Goal: Use online tool/utility: Utilize a website feature to perform a specific function

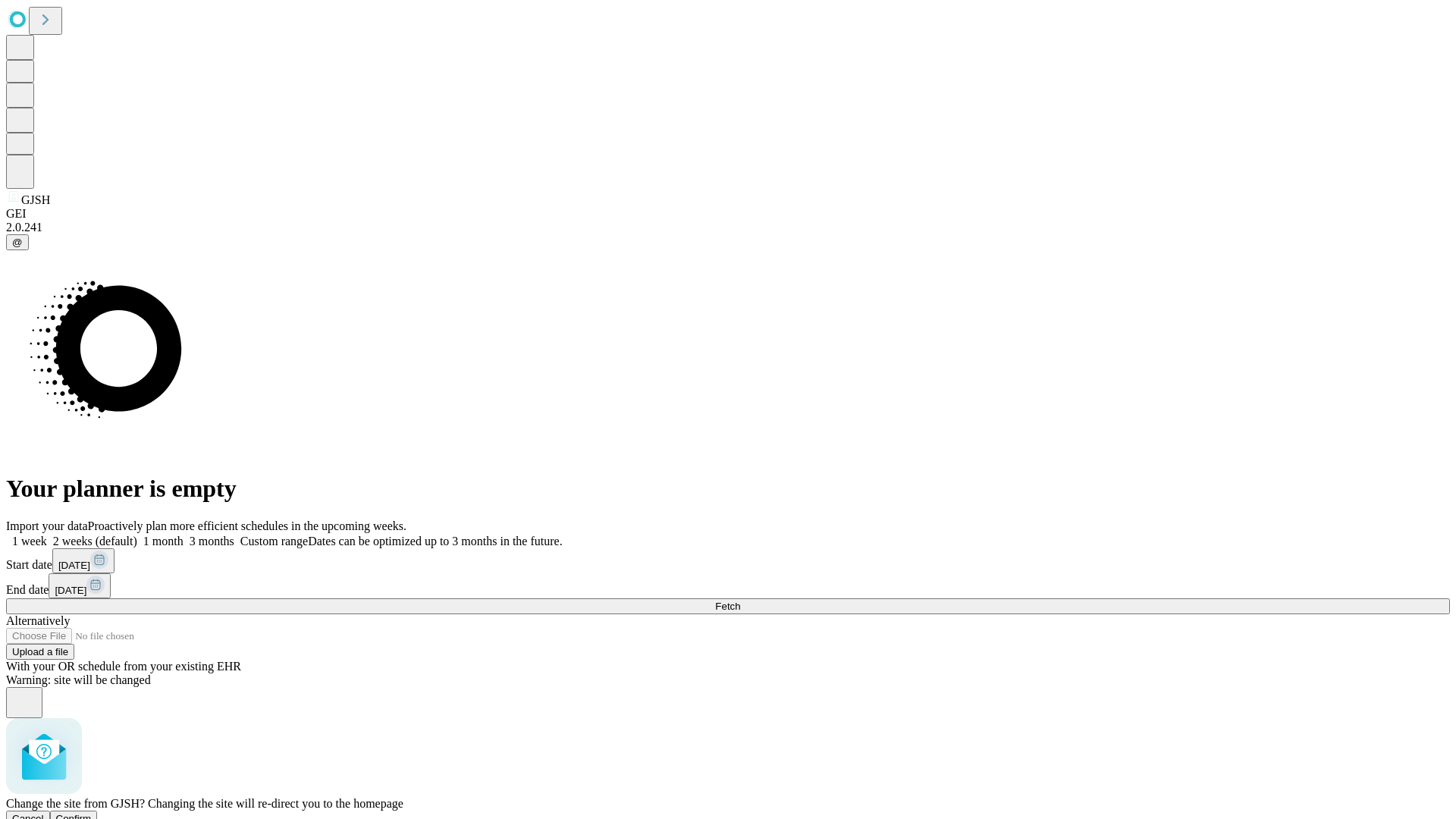
click at [92, 814] on span "Confirm" at bounding box center [74, 819] width 36 height 12
click at [184, 535] on label "1 month" at bounding box center [161, 541] width 47 height 13
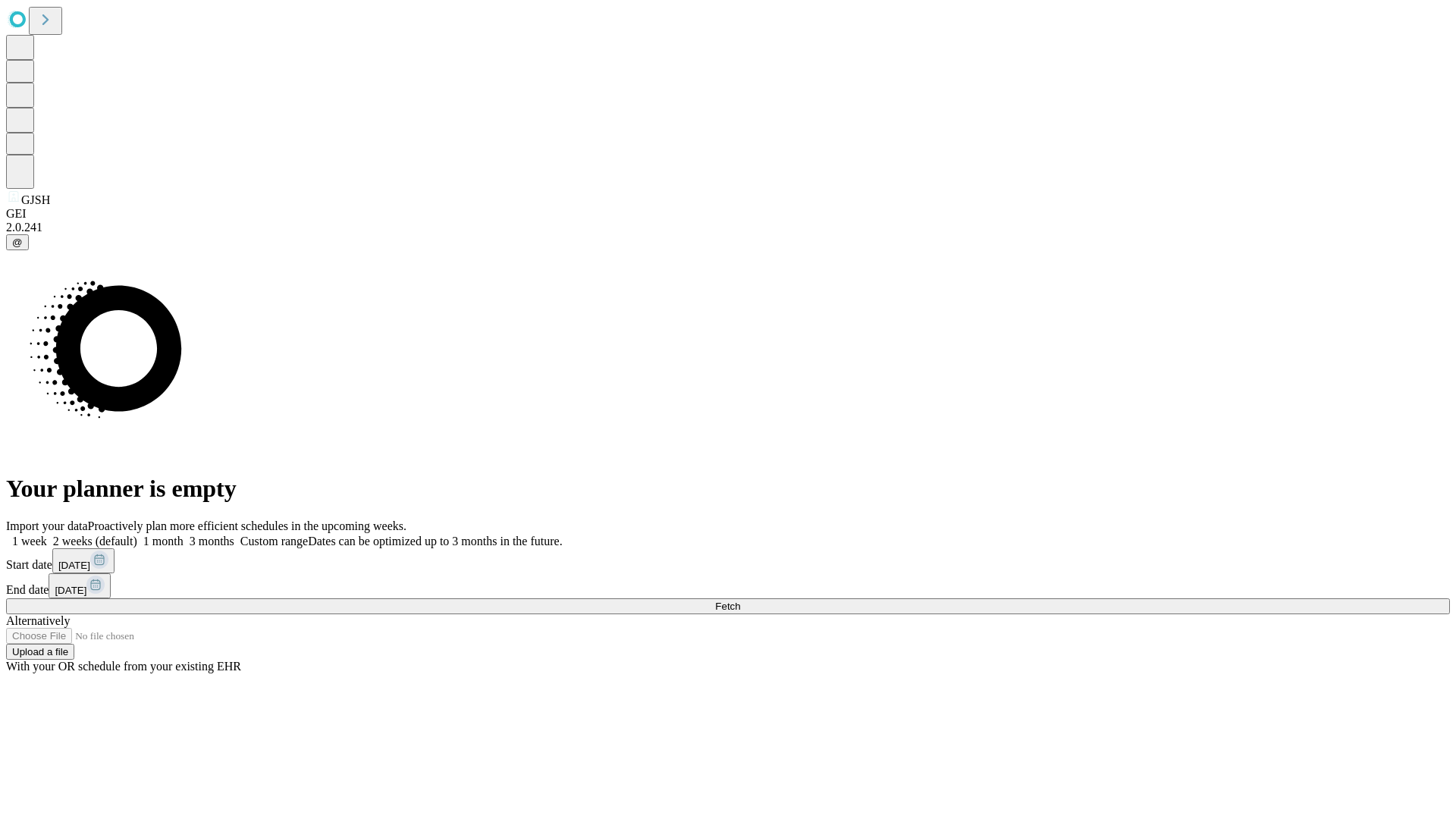
click at [740, 601] on span "Fetch" at bounding box center [728, 606] width 25 height 12
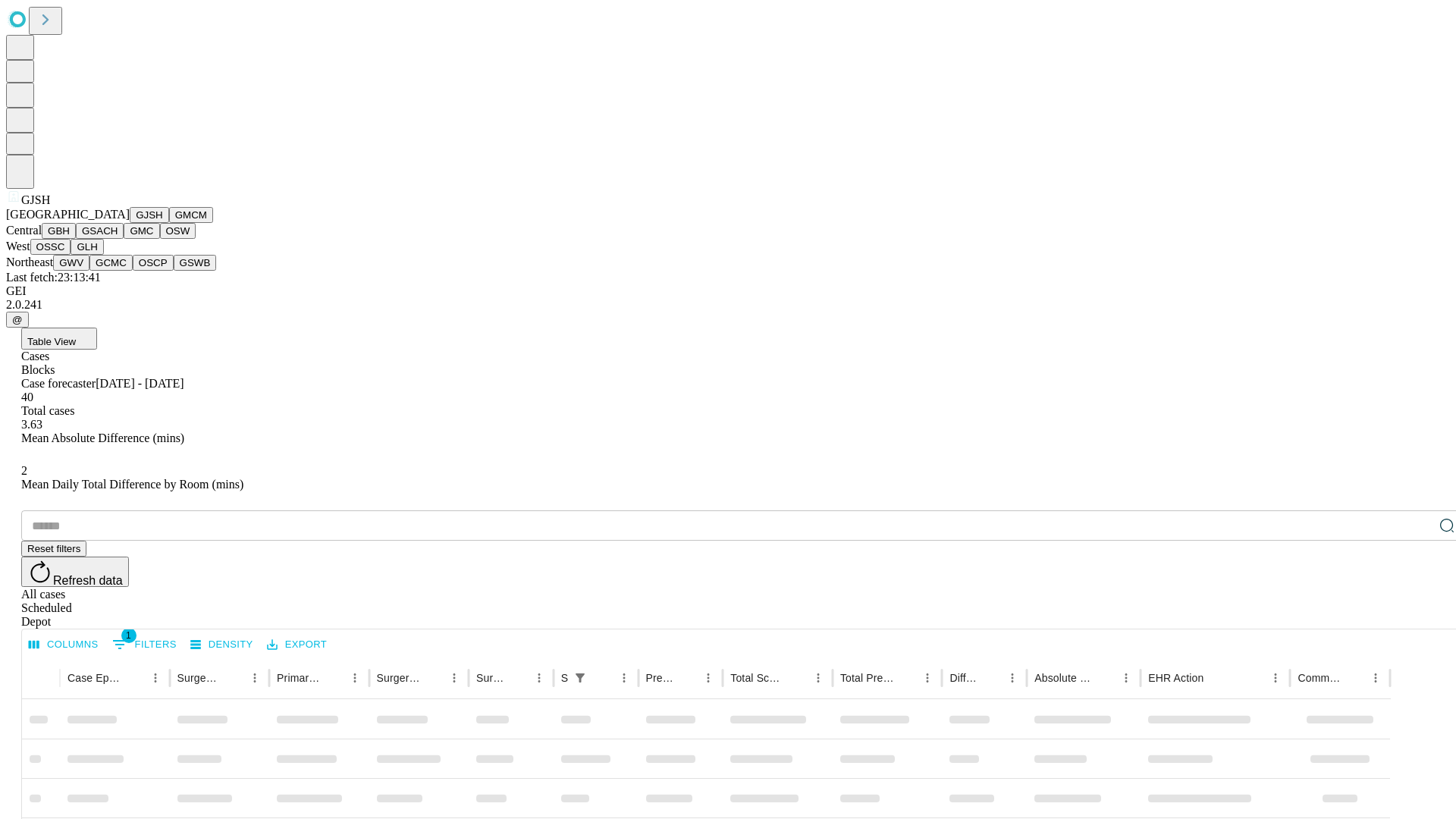
click at [169, 223] on button "GMCM" at bounding box center [191, 215] width 44 height 16
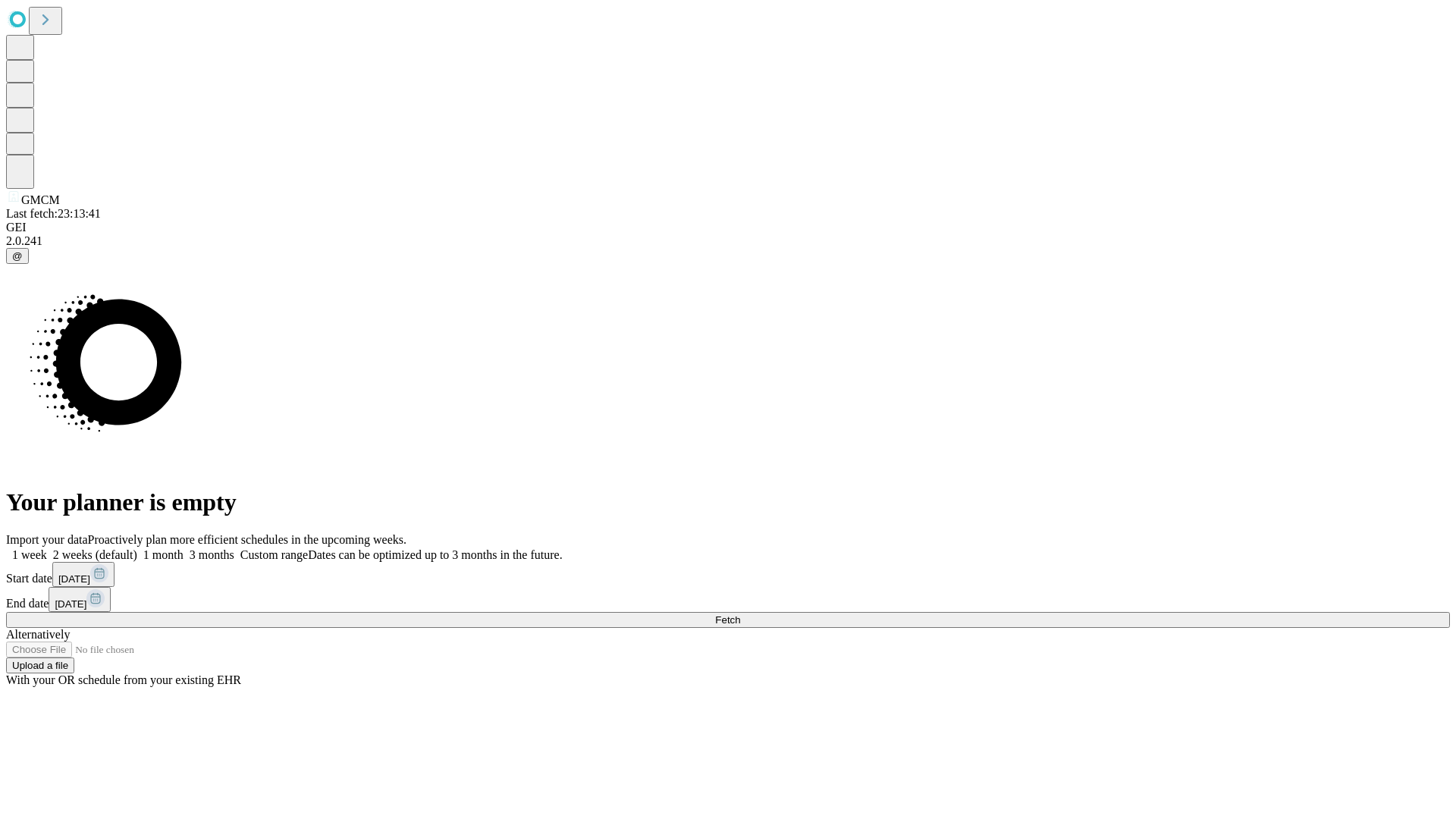
click at [184, 549] on label "1 month" at bounding box center [161, 555] width 47 height 13
click at [740, 615] on span "Fetch" at bounding box center [728, 620] width 25 height 12
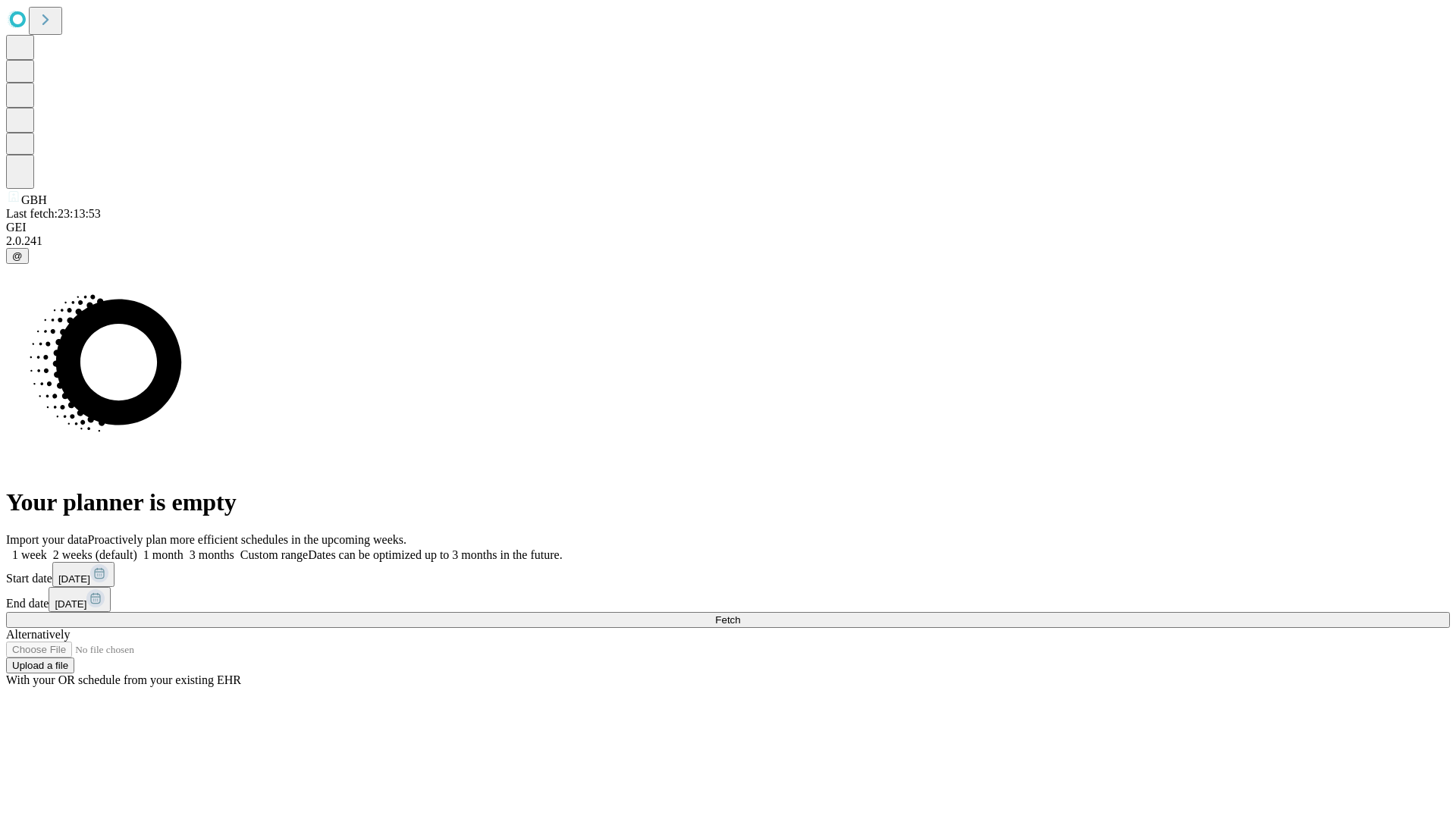
click at [740, 615] on span "Fetch" at bounding box center [728, 620] width 25 height 12
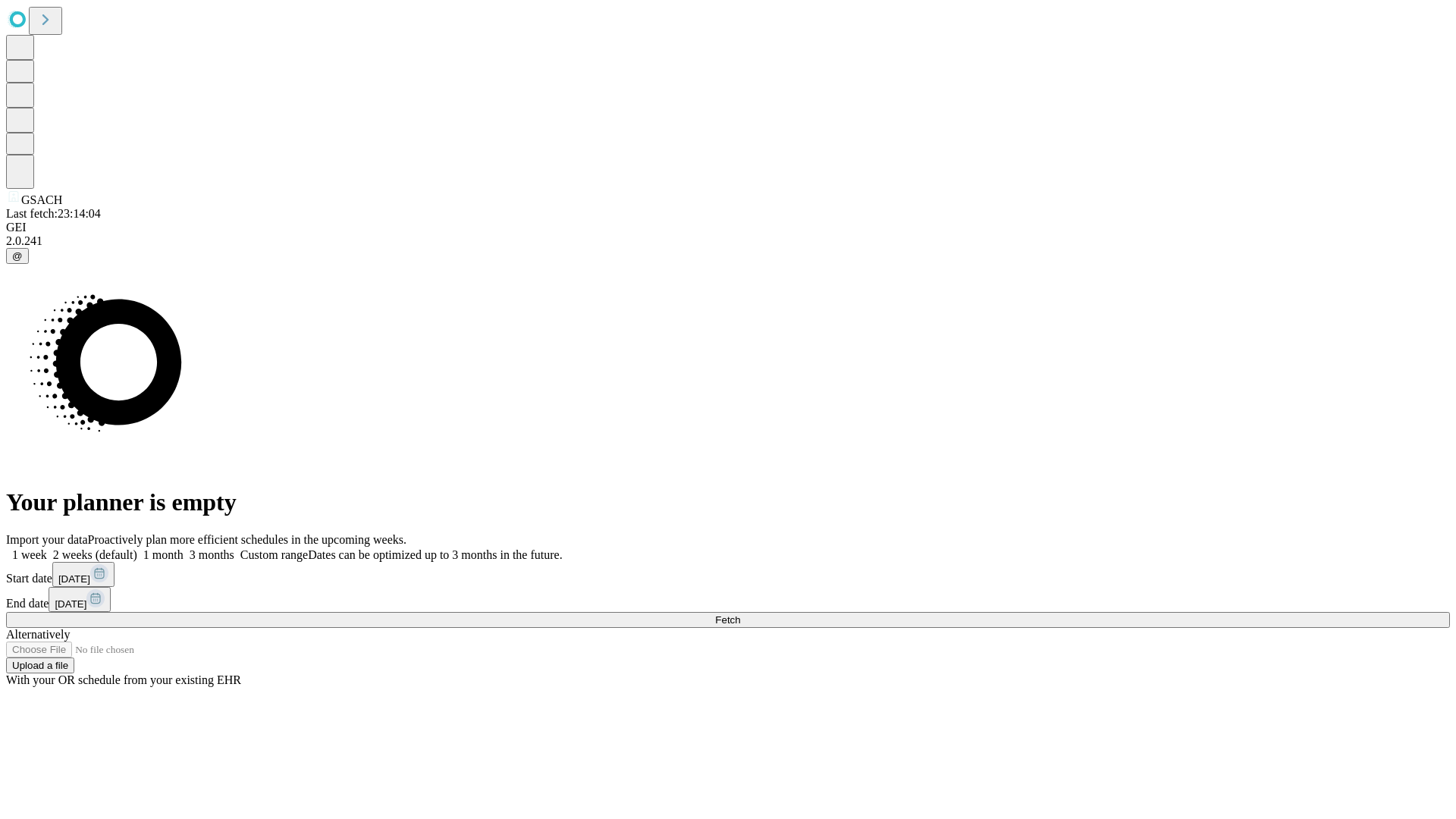
click at [184, 549] on label "1 month" at bounding box center [161, 555] width 47 height 13
click at [740, 615] on span "Fetch" at bounding box center [728, 620] width 25 height 12
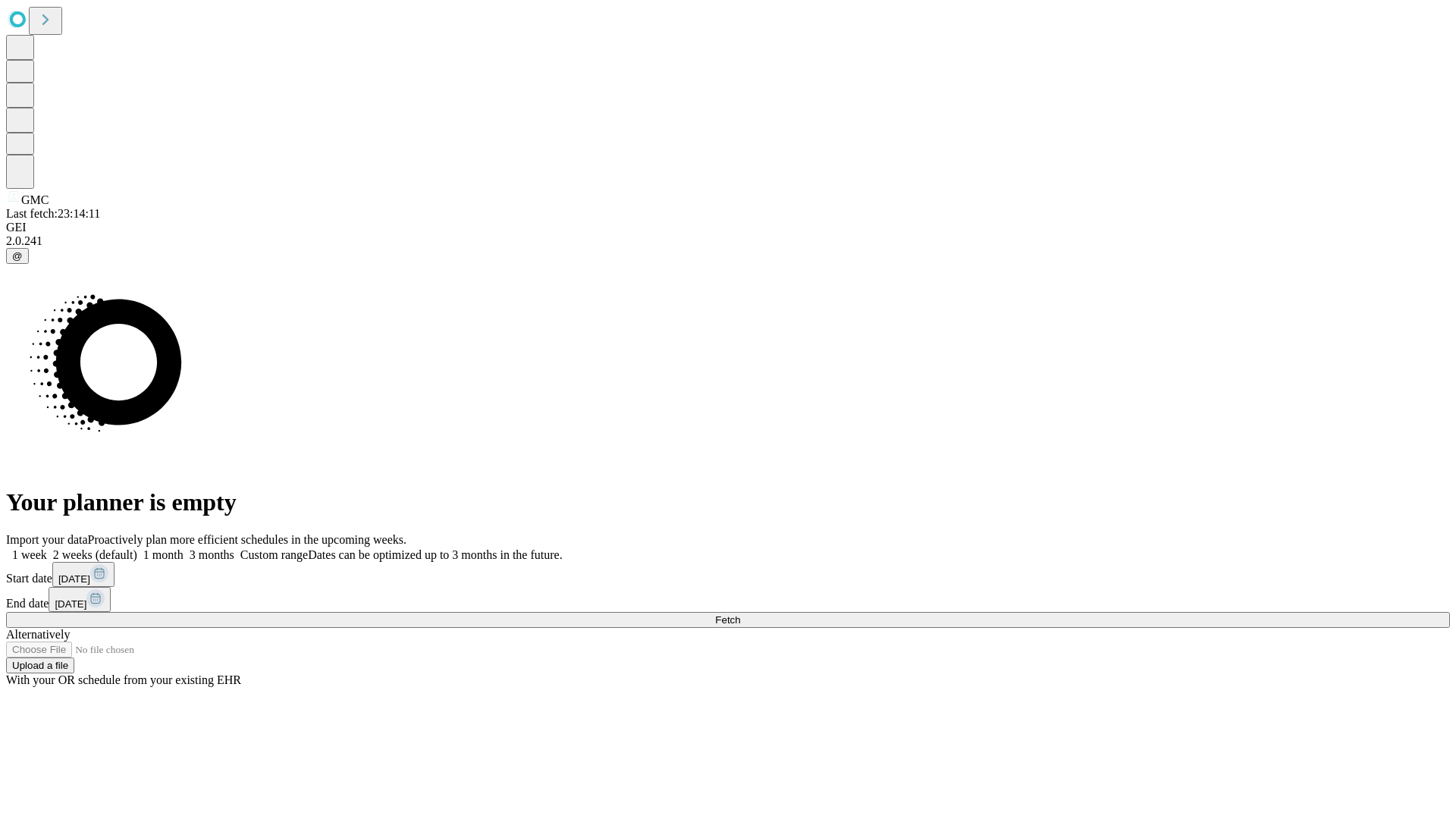
click at [184, 549] on label "1 month" at bounding box center [161, 555] width 47 height 13
click at [740, 615] on span "Fetch" at bounding box center [728, 620] width 25 height 12
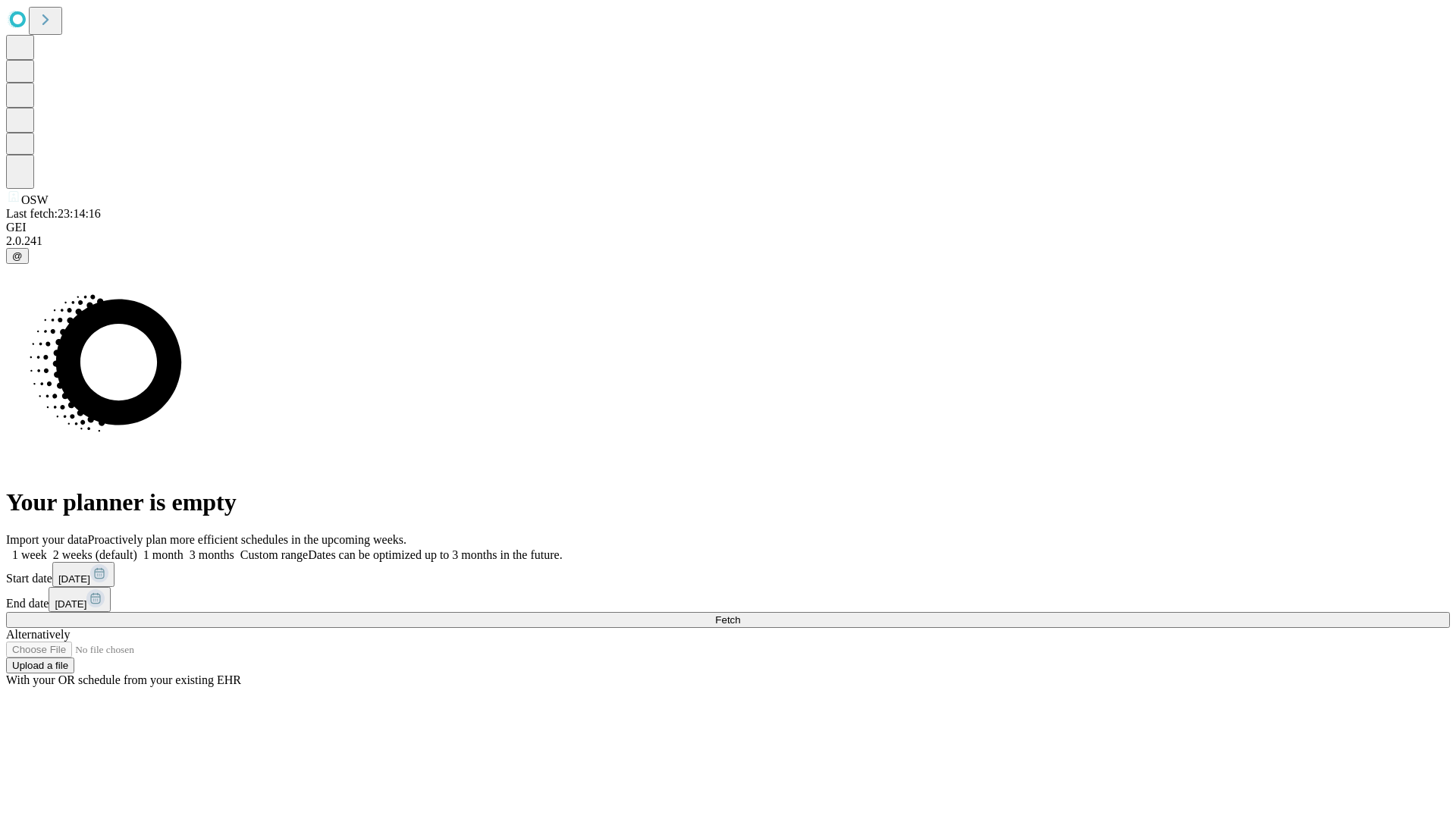
click at [184, 549] on label "1 month" at bounding box center [161, 555] width 47 height 13
click at [740, 615] on span "Fetch" at bounding box center [728, 620] width 25 height 12
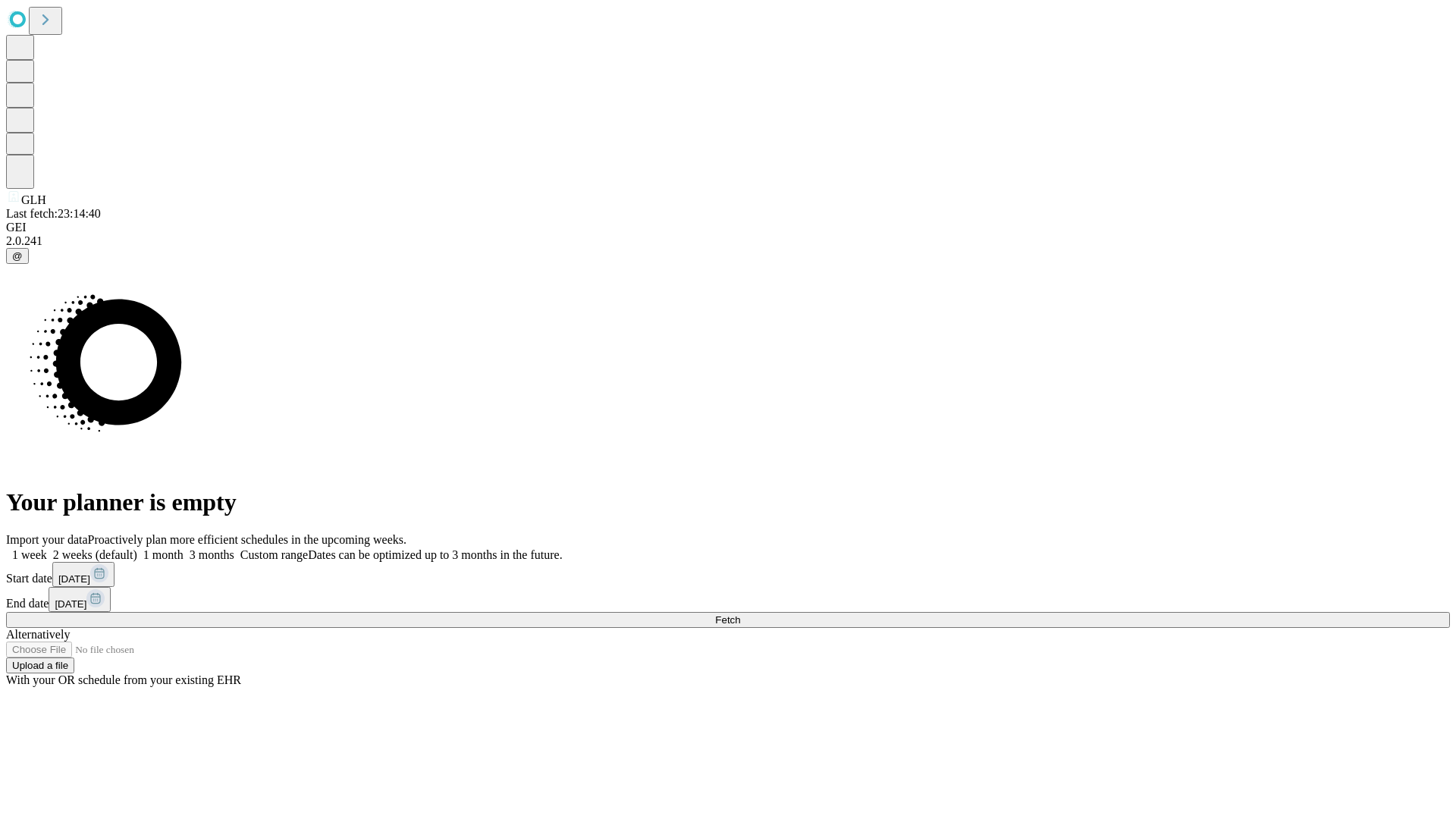
click at [184, 549] on label "1 month" at bounding box center [161, 555] width 47 height 13
click at [740, 615] on span "Fetch" at bounding box center [728, 620] width 25 height 12
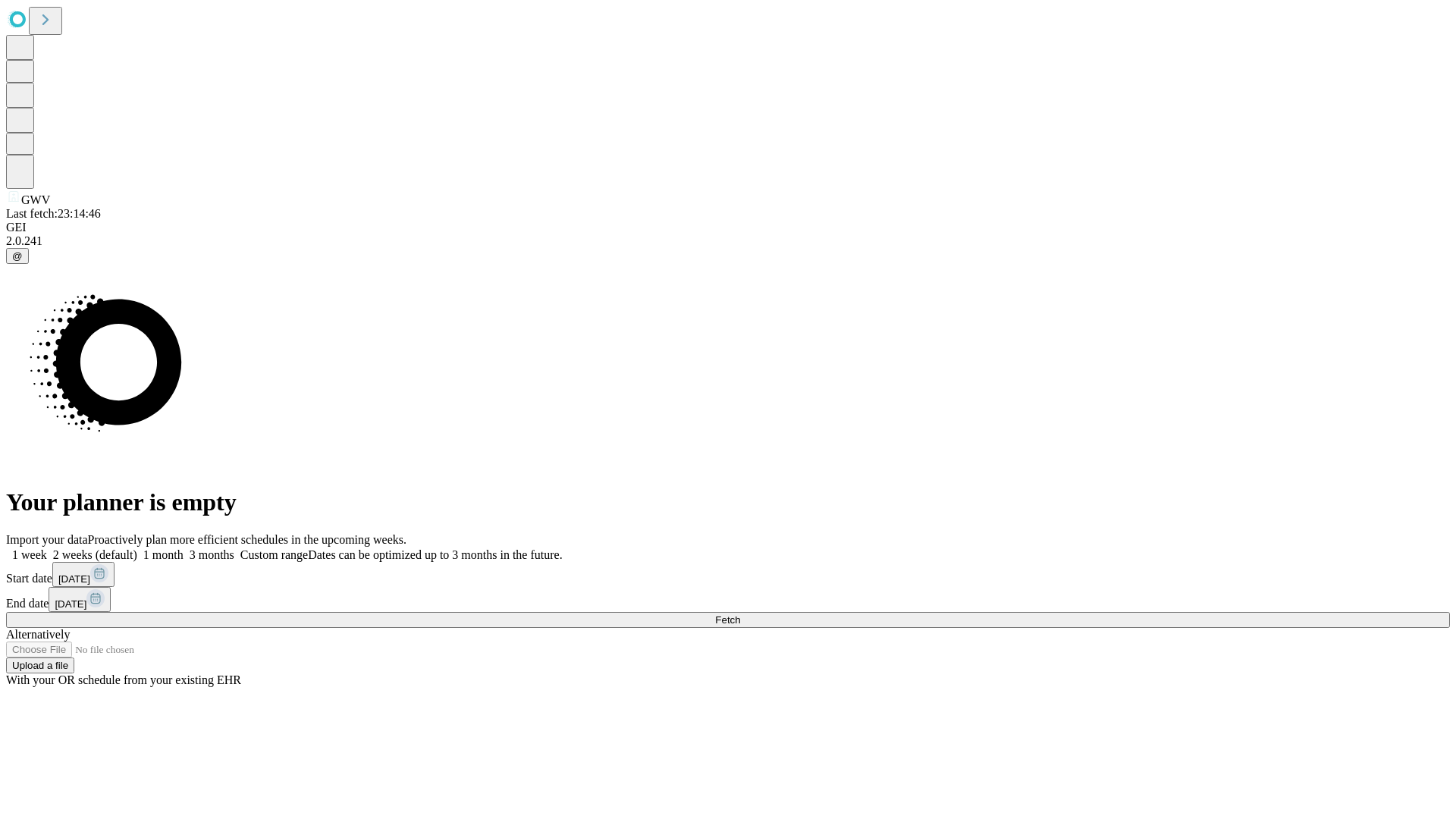
click at [740, 615] on span "Fetch" at bounding box center [728, 620] width 25 height 12
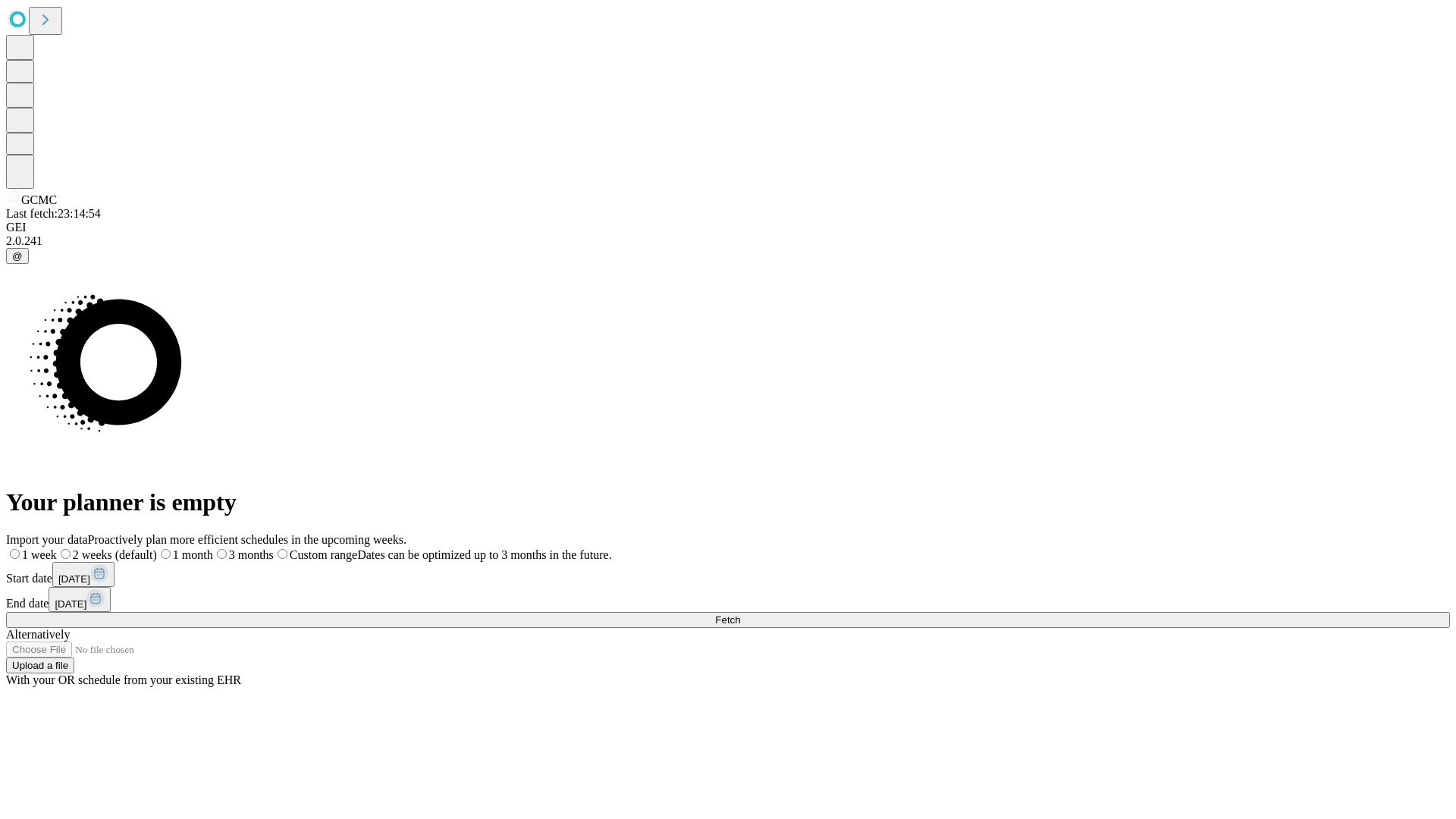
click at [213, 549] on label "1 month" at bounding box center [185, 555] width 56 height 13
click at [740, 615] on span "Fetch" at bounding box center [728, 620] width 25 height 12
